Goal: Task Accomplishment & Management: Use online tool/utility

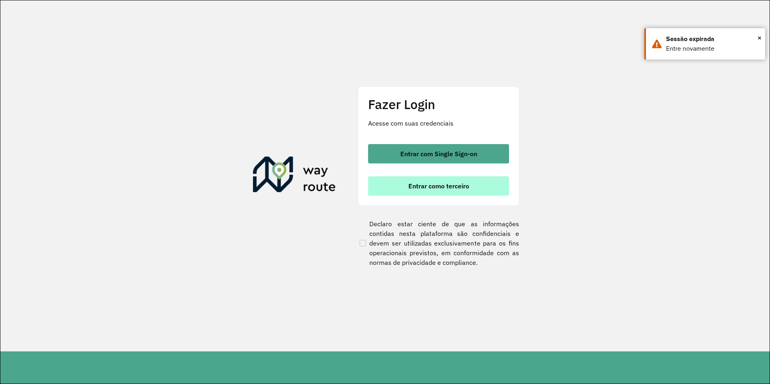
drag, startPoint x: 472, startPoint y: 185, endPoint x: 420, endPoint y: 187, distance: 52.0
click at [472, 185] on button "Entrar como terceiro" at bounding box center [438, 185] width 141 height 19
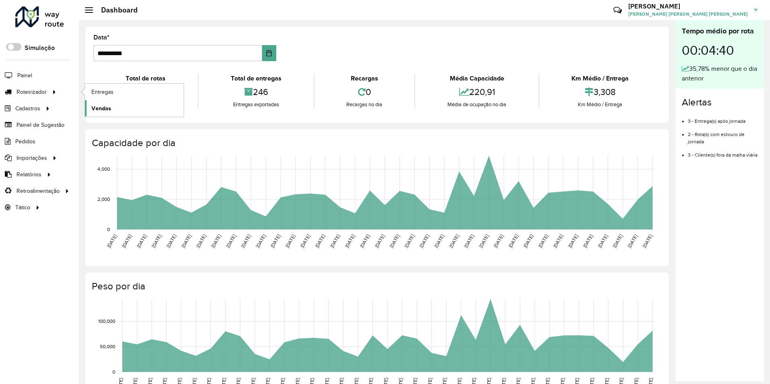
click at [109, 105] on span "Vendas" at bounding box center [101, 108] width 20 height 8
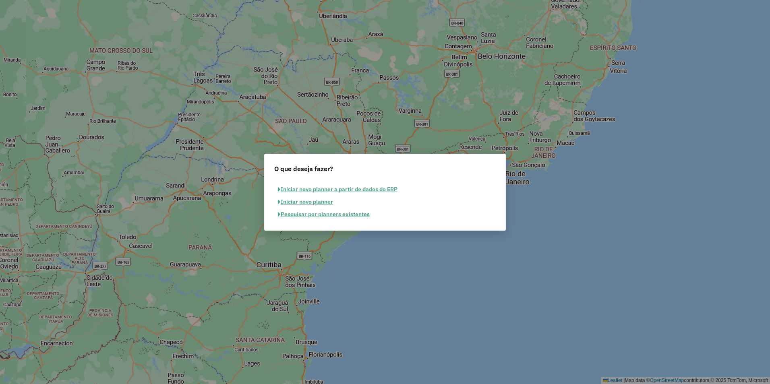
click at [344, 219] on button "Pesquisar por planners existentes" at bounding box center [323, 214] width 99 height 12
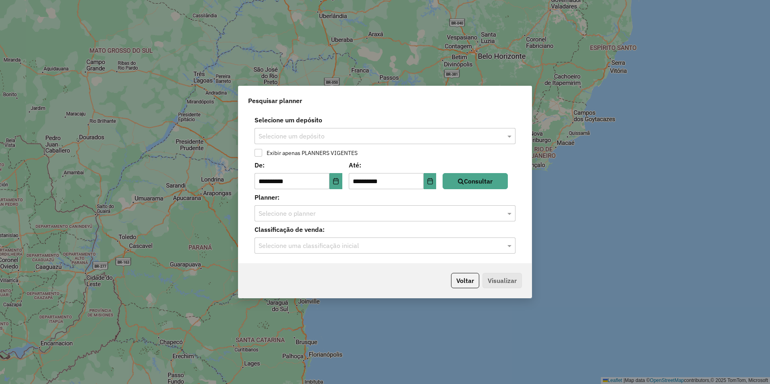
click at [352, 145] on div "**********" at bounding box center [385, 187] width 293 height 151
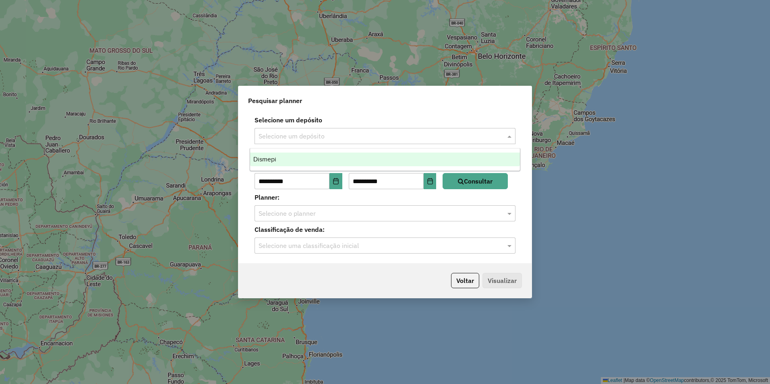
drag, startPoint x: 345, startPoint y: 138, endPoint x: 347, endPoint y: 147, distance: 8.8
click at [345, 139] on input "text" at bounding box center [377, 137] width 237 height 10
click at [346, 156] on div "Dismepi" at bounding box center [385, 160] width 270 height 14
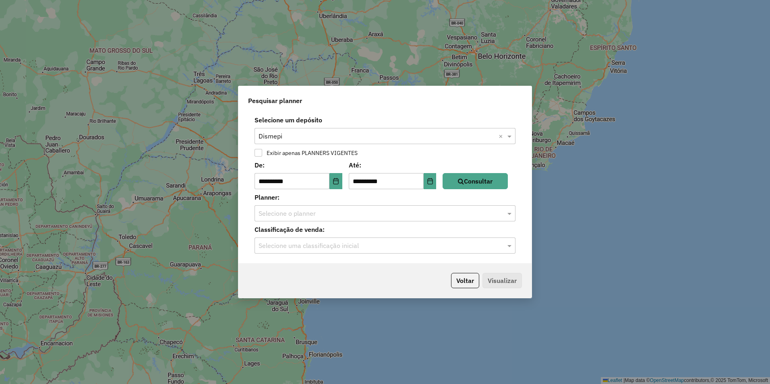
click at [330, 153] on label "Exibir apenas PLANNERS VIGENTES" at bounding box center [310, 153] width 95 height 6
drag, startPoint x: 483, startPoint y: 186, endPoint x: 467, endPoint y: 195, distance: 18.9
click at [483, 186] on button "Consultar" at bounding box center [475, 181] width 65 height 16
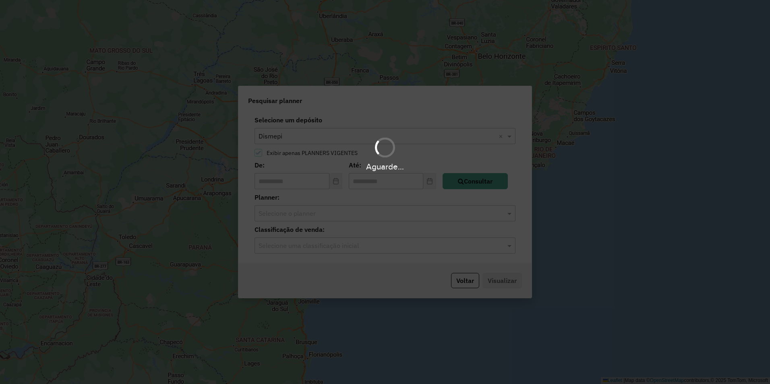
drag, startPoint x: 406, startPoint y: 206, endPoint x: 406, endPoint y: 210, distance: 4.0
click at [406, 207] on div "Aguarde..." at bounding box center [385, 192] width 770 height 384
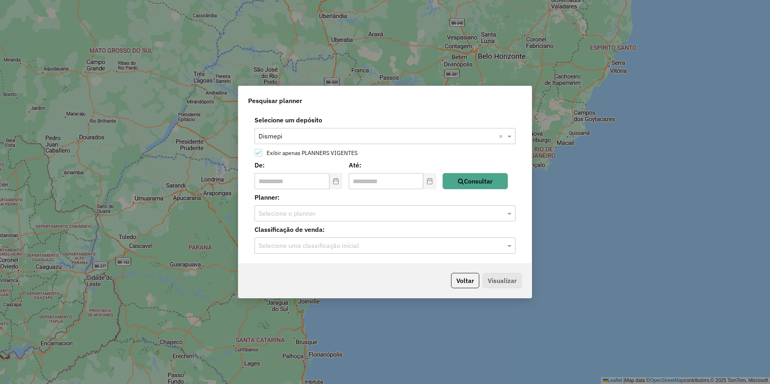
click at [407, 209] on input "text" at bounding box center [377, 214] width 237 height 10
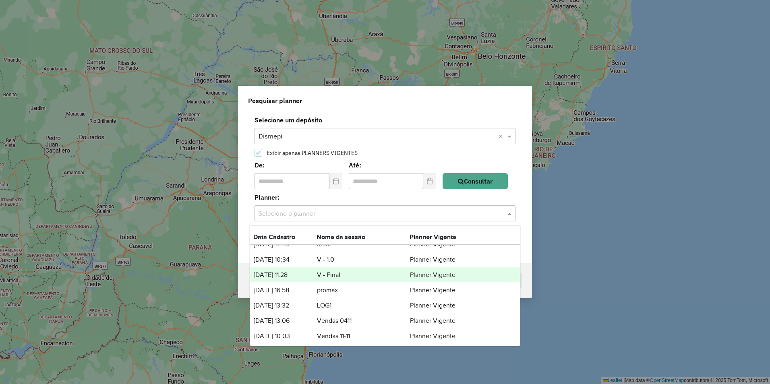
scroll to position [10, 0]
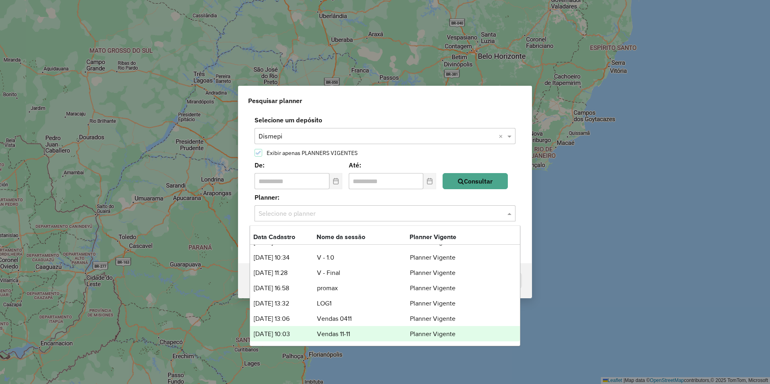
click at [366, 328] on div "11/11/2024 10:03 Vendas 11-11 Planner Vigente" at bounding box center [385, 333] width 270 height 15
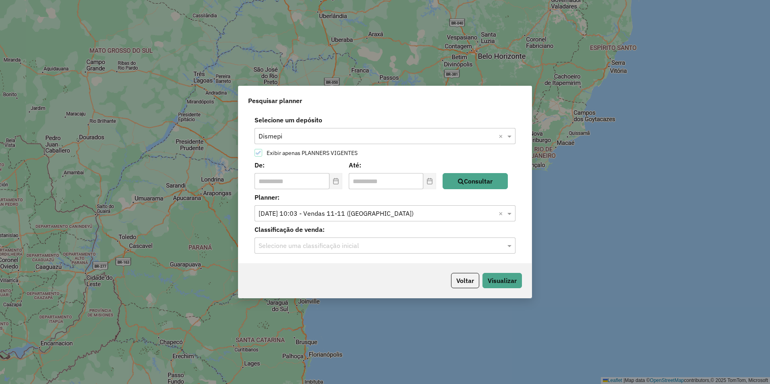
drag, startPoint x: 345, startPoint y: 246, endPoint x: 344, endPoint y: 254, distance: 8.6
click at [345, 245] on input "text" at bounding box center [377, 246] width 237 height 10
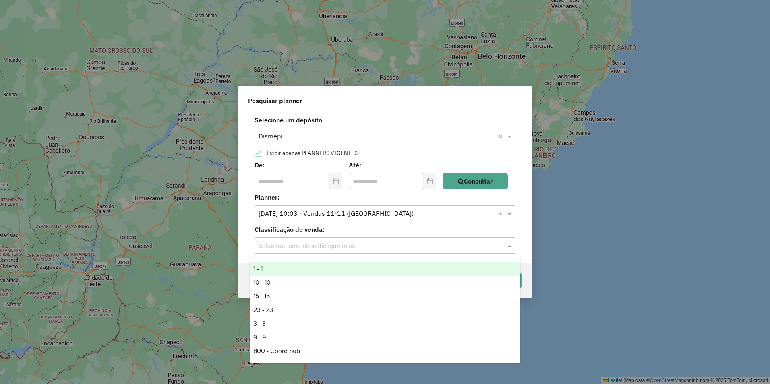
drag, startPoint x: 345, startPoint y: 266, endPoint x: 429, endPoint y: 271, distance: 84.3
click at [345, 267] on div "1 - 1" at bounding box center [385, 269] width 270 height 14
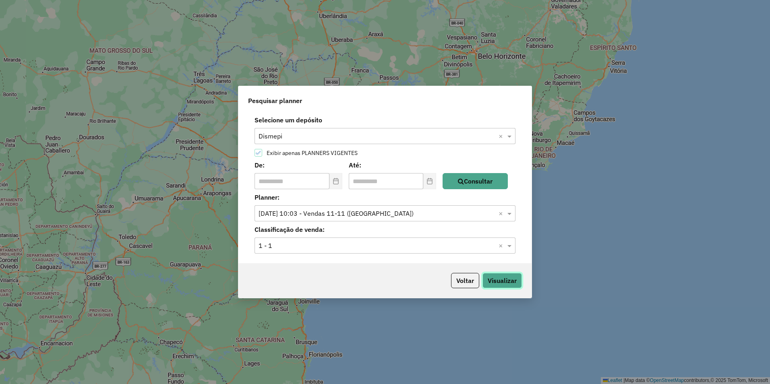
drag, startPoint x: 515, startPoint y: 280, endPoint x: 512, endPoint y: 284, distance: 4.6
click at [516, 280] on button "Visualizar" at bounding box center [502, 280] width 39 height 15
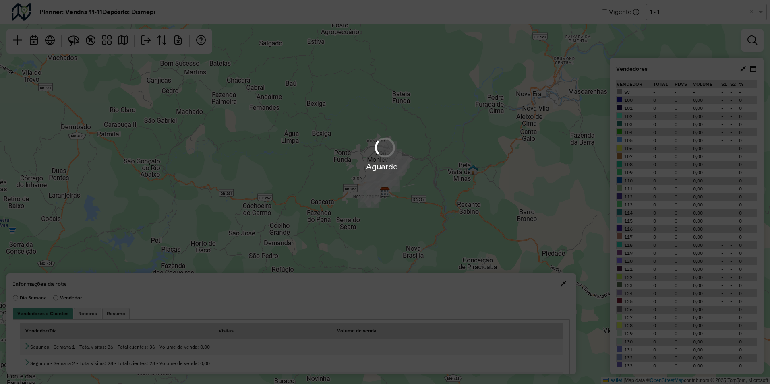
click at [49, 42] on div "Aguarde..." at bounding box center [385, 192] width 770 height 384
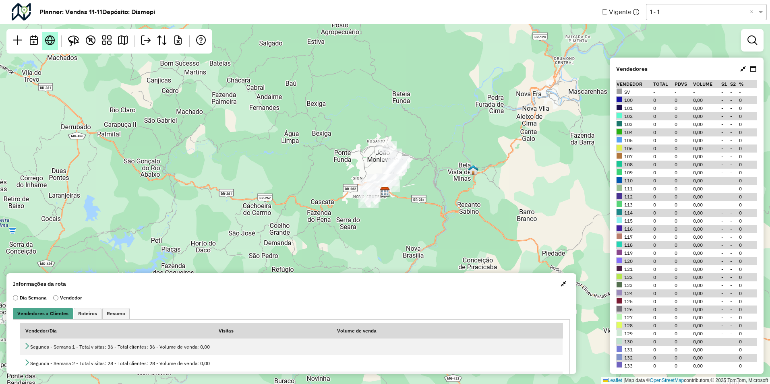
click at [50, 40] on em at bounding box center [50, 40] width 10 height 10
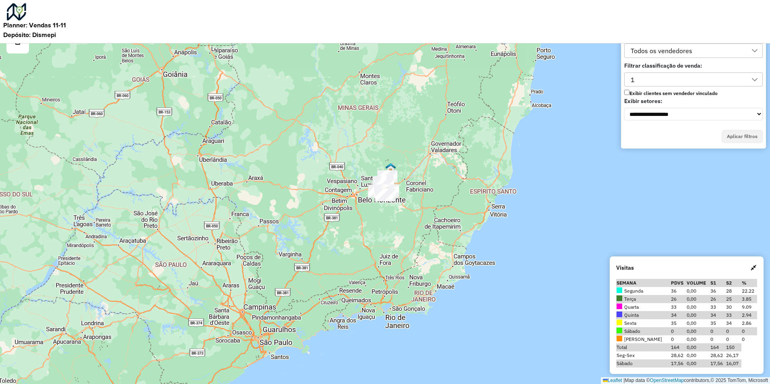
click at [678, 82] on div "1" at bounding box center [687, 80] width 119 height 14
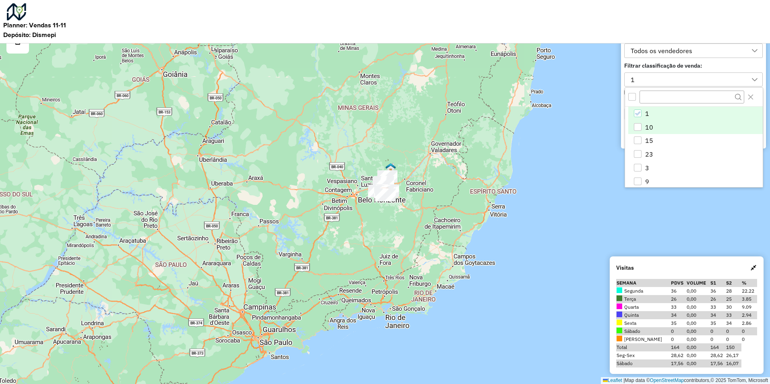
click at [667, 133] on li "10" at bounding box center [696, 127] width 135 height 14
click at [704, 229] on div "Leaflet | Map data © OpenStreetMap contributors,© 2025 TomTom, Microsoft" at bounding box center [385, 192] width 770 height 384
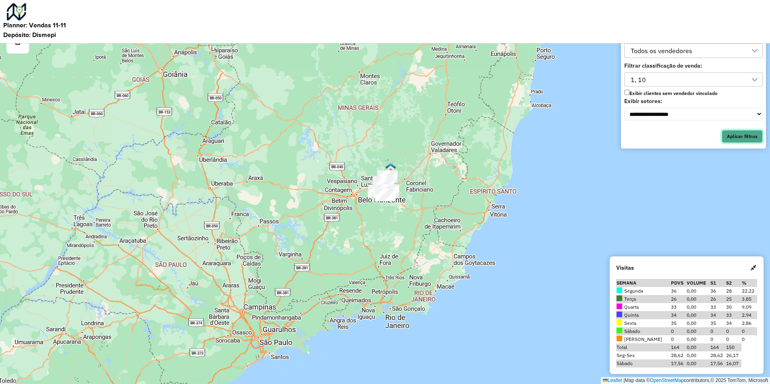
click at [743, 139] on button "Aplicar filtros" at bounding box center [742, 136] width 41 height 13
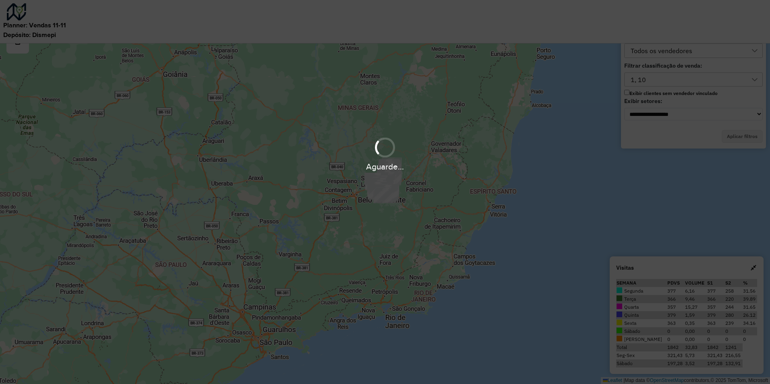
click at [386, 188] on div "Aguarde..." at bounding box center [385, 192] width 770 height 384
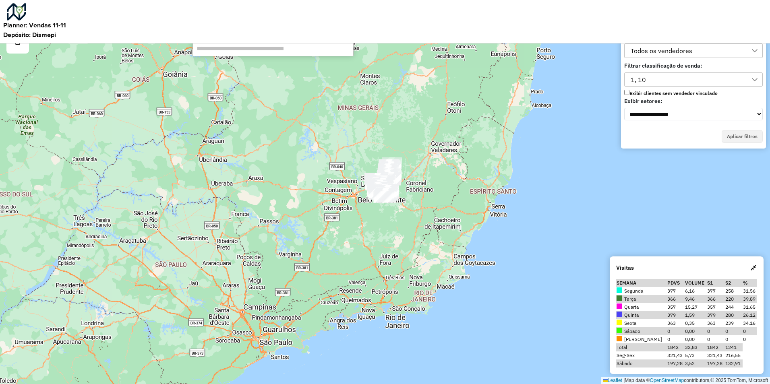
paste input "*****"
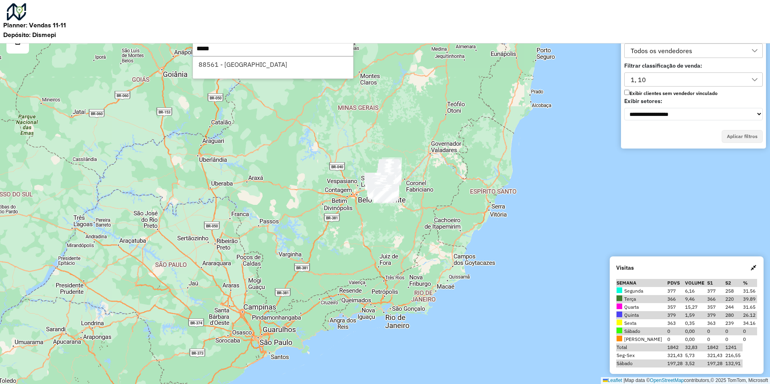
type input "*****"
click at [273, 66] on li "88561 - [GEOGRAPHIC_DATA]" at bounding box center [273, 64] width 160 height 15
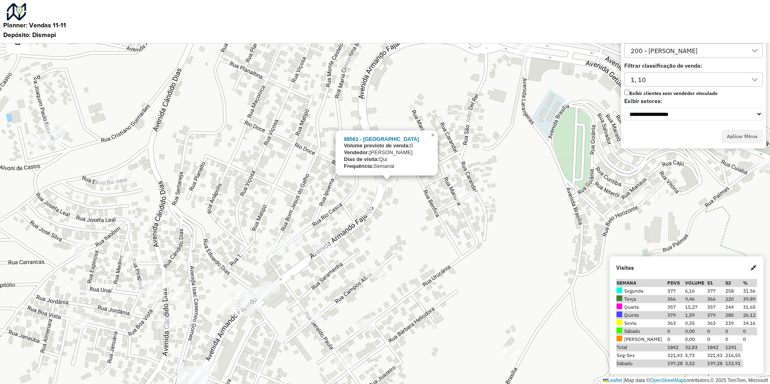
drag, startPoint x: 372, startPoint y: 268, endPoint x: 375, endPoint y: 245, distance: 22.4
click at [375, 245] on div "88561 - [GEOGRAPHIC_DATA] Volume previsto de venda: 0 Vendedor: [PERSON_NAME] d…" at bounding box center [385, 192] width 770 height 384
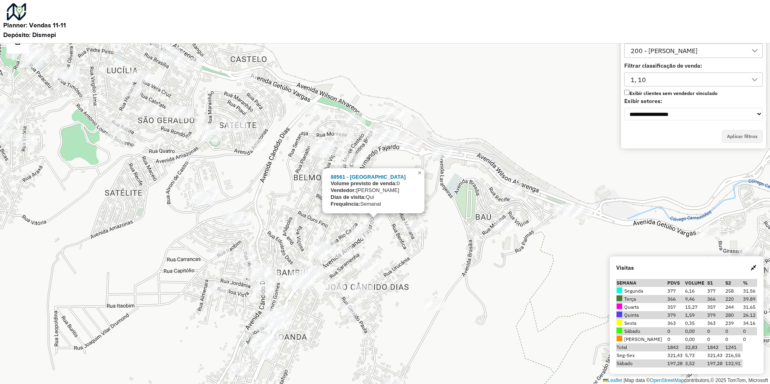
drag, startPoint x: 395, startPoint y: 226, endPoint x: 383, endPoint y: 244, distance: 21.5
click at [383, 244] on div "88561 - [GEOGRAPHIC_DATA] Volume previsto de venda: 0 Vendedor: [PERSON_NAME] d…" at bounding box center [385, 192] width 770 height 384
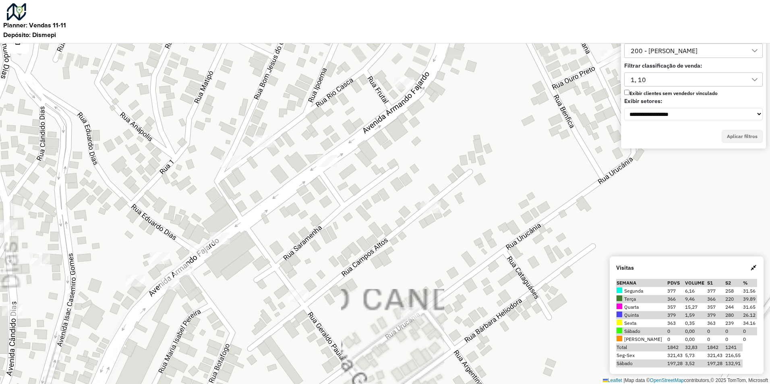
drag, startPoint x: 325, startPoint y: 270, endPoint x: 429, endPoint y: 161, distance: 150.5
click at [429, 161] on div "88561 - [GEOGRAPHIC_DATA] Volume previsto de venda: 0 Vendedor: [PERSON_NAME] d…" at bounding box center [385, 192] width 770 height 384
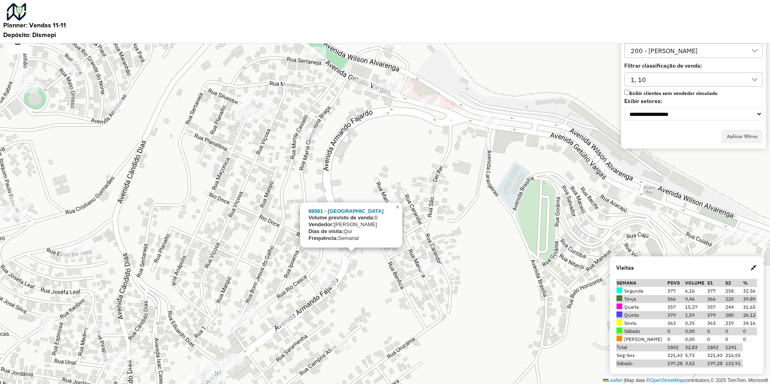
drag, startPoint x: 443, startPoint y: 180, endPoint x: 362, endPoint y: 322, distance: 163.0
click at [362, 322] on div "88561 - [GEOGRAPHIC_DATA] Volume previsto de venda: 0 Vendedor: [PERSON_NAME] d…" at bounding box center [385, 192] width 770 height 384
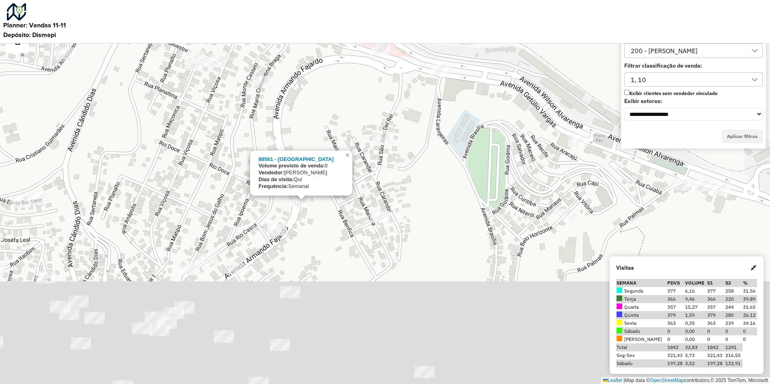
drag, startPoint x: 388, startPoint y: 268, endPoint x: 443, endPoint y: 100, distance: 177.0
click at [443, 100] on div "88561 - [GEOGRAPHIC_DATA] Volume previsto de venda: 0 Vendedor: [PERSON_NAME] d…" at bounding box center [385, 192] width 770 height 384
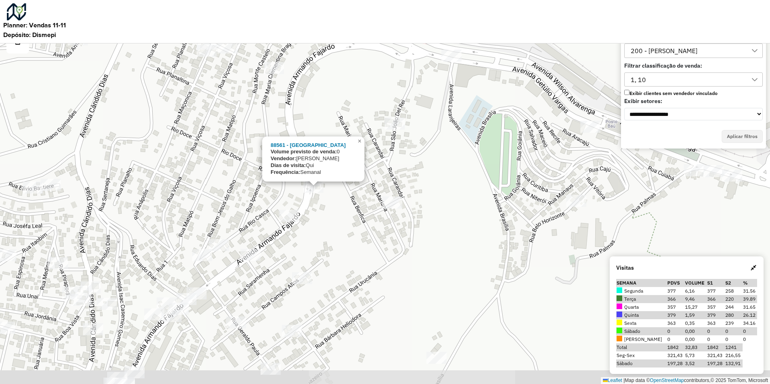
drag, startPoint x: 397, startPoint y: 194, endPoint x: 446, endPoint y: 159, distance: 60.0
click at [443, 162] on div "88561 - [GEOGRAPHIC_DATA] Volume previsto de venda: 0 Vendedor: [PERSON_NAME] d…" at bounding box center [385, 192] width 770 height 384
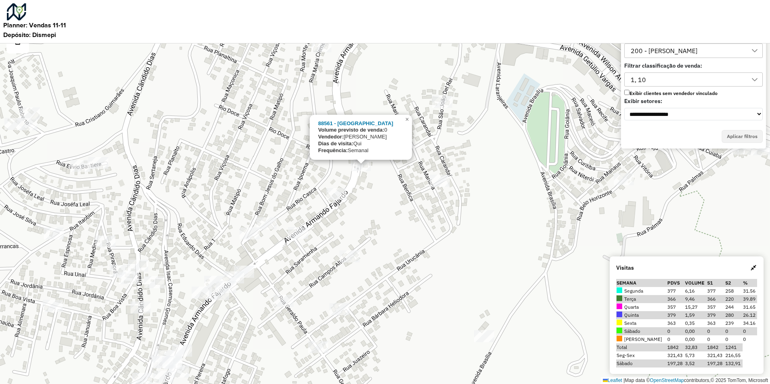
drag, startPoint x: 372, startPoint y: 245, endPoint x: 384, endPoint y: 240, distance: 12.5
click at [383, 240] on div "88561 - [GEOGRAPHIC_DATA] Volume previsto de venda: 0 Vendedor: [PERSON_NAME] d…" at bounding box center [385, 192] width 770 height 384
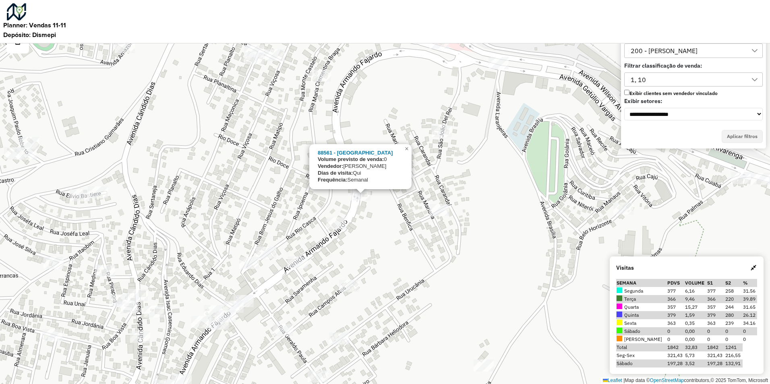
drag, startPoint x: 400, startPoint y: 194, endPoint x: 397, endPoint y: 225, distance: 31.2
click at [397, 225] on div "88561 - [GEOGRAPHIC_DATA] Volume previsto de venda: 0 Vendedor: [PERSON_NAME] d…" at bounding box center [385, 192] width 770 height 384
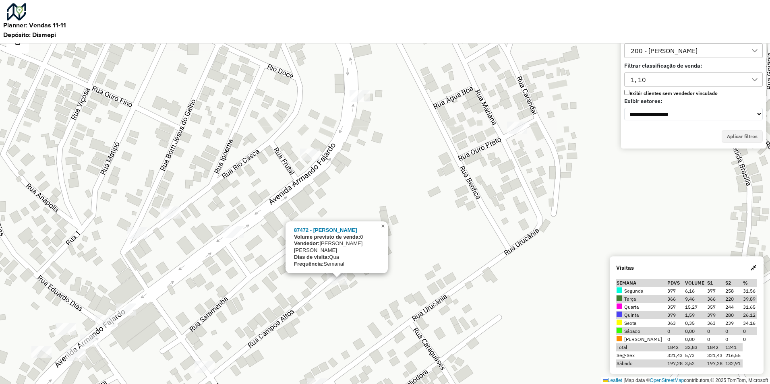
click at [383, 230] on span "×" at bounding box center [383, 226] width 4 height 7
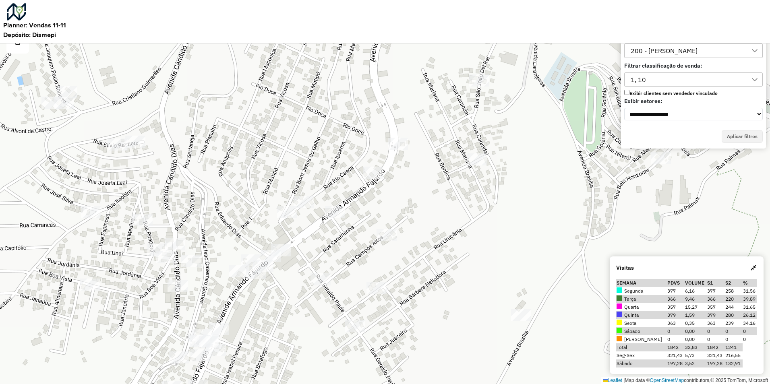
drag, startPoint x: 386, startPoint y: 218, endPoint x: 409, endPoint y: 218, distance: 22.6
click at [409, 218] on div "Leaflet | Map data © OpenStreetMap contributors,© 2025 TomTom, Microsoft" at bounding box center [385, 192] width 770 height 384
